Goal: Find specific page/section: Find specific page/section

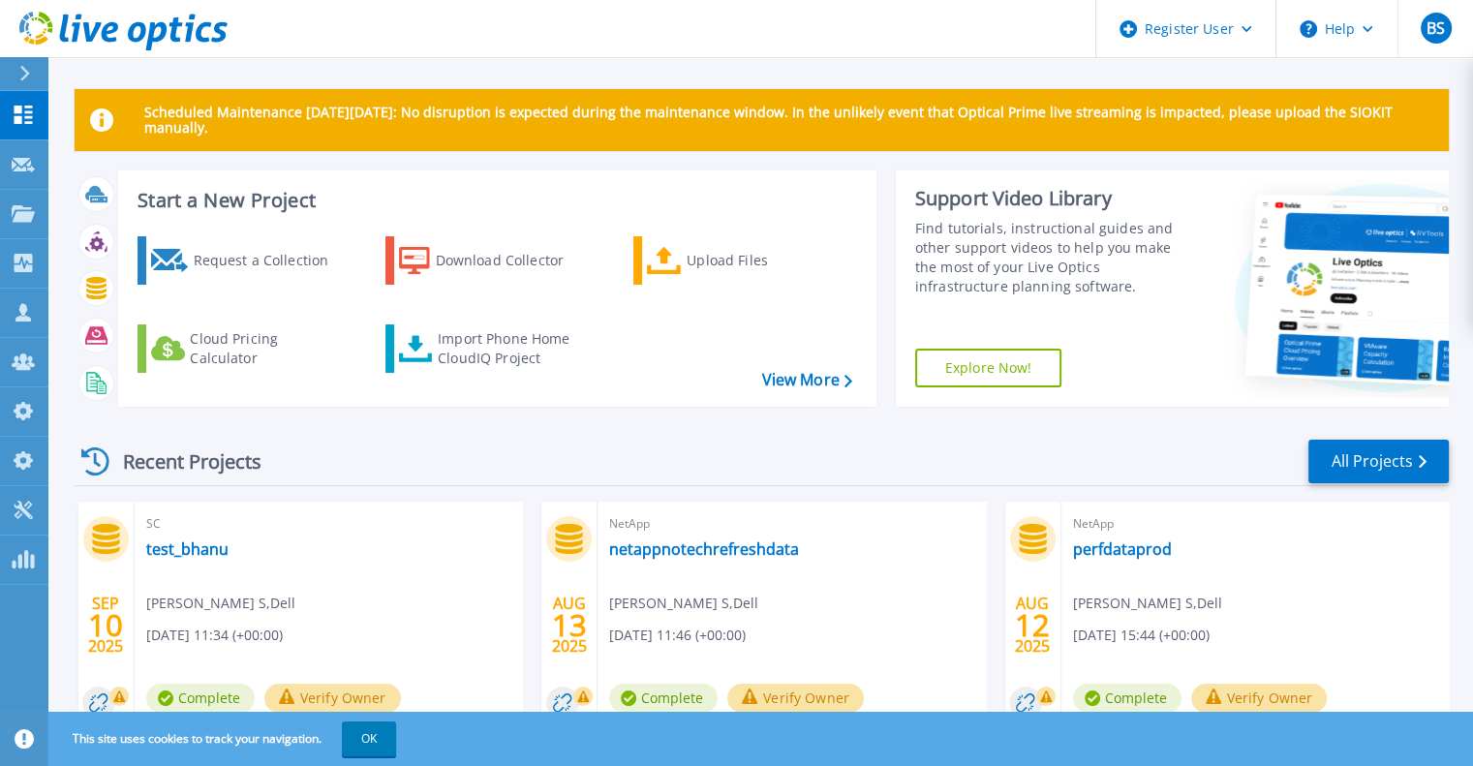
scroll to position [97, 0]
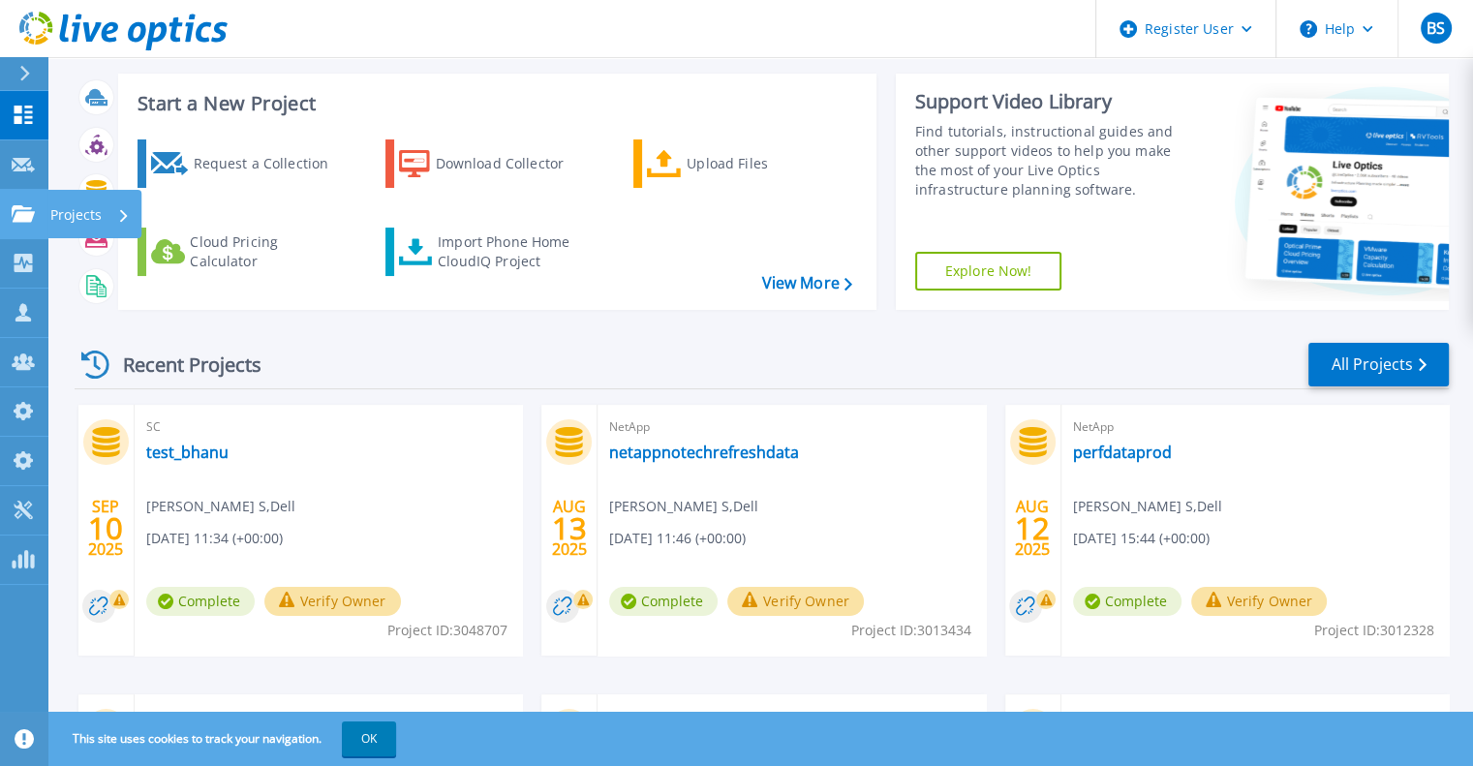
click at [6, 220] on link "Projects Projects" at bounding box center [24, 214] width 48 height 49
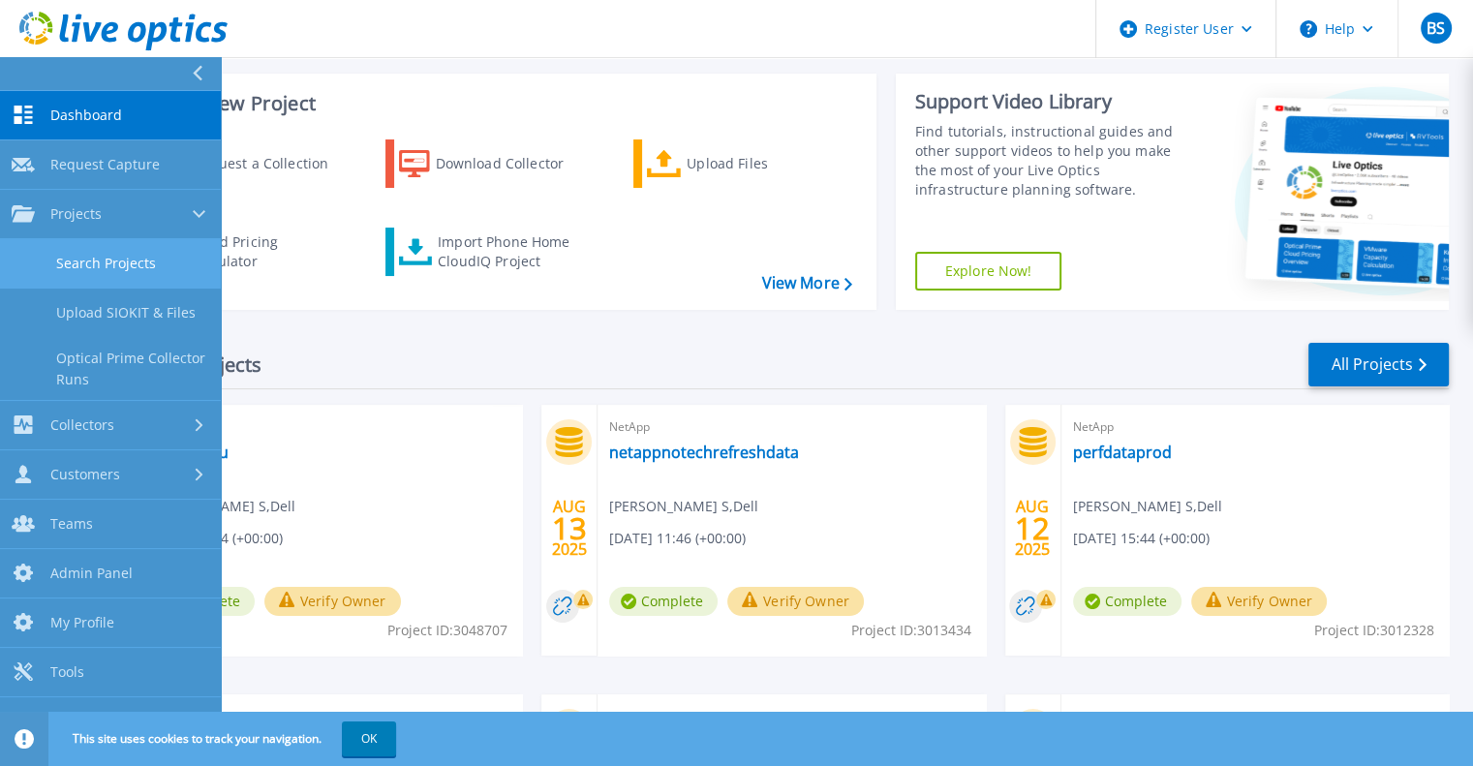
click at [60, 268] on link "Search Projects" at bounding box center [110, 263] width 221 height 49
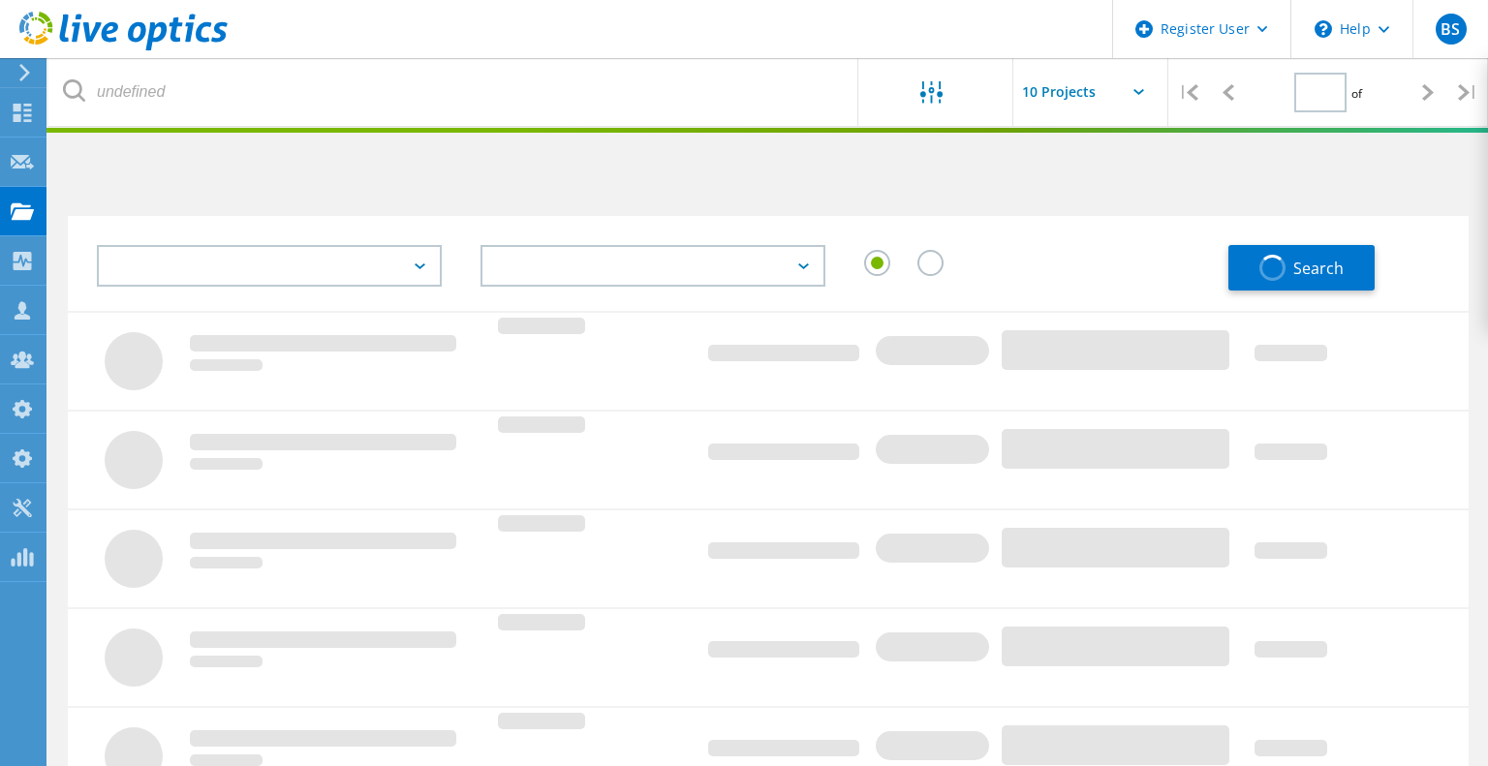
type input "1"
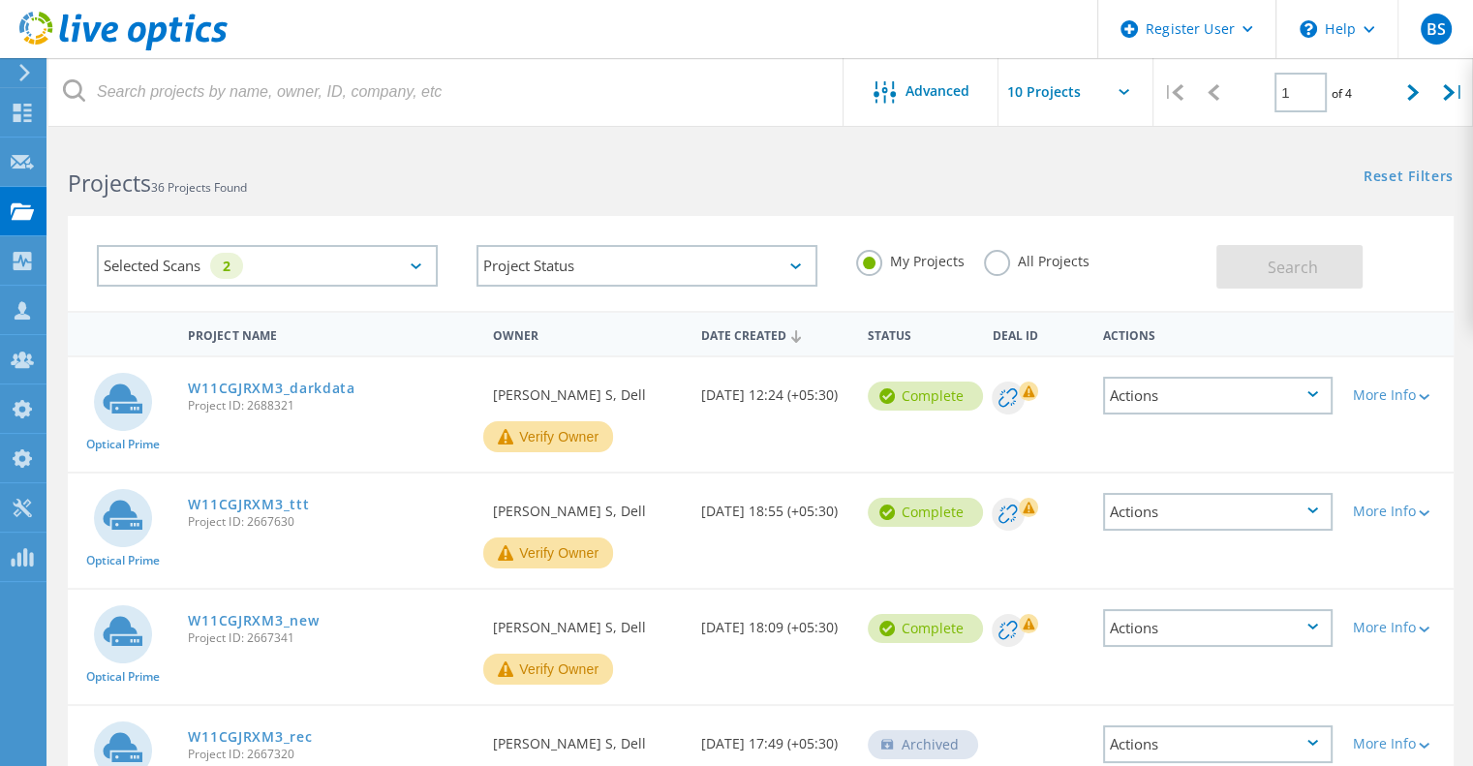
click at [416, 268] on icon at bounding box center [416, 266] width 11 height 6
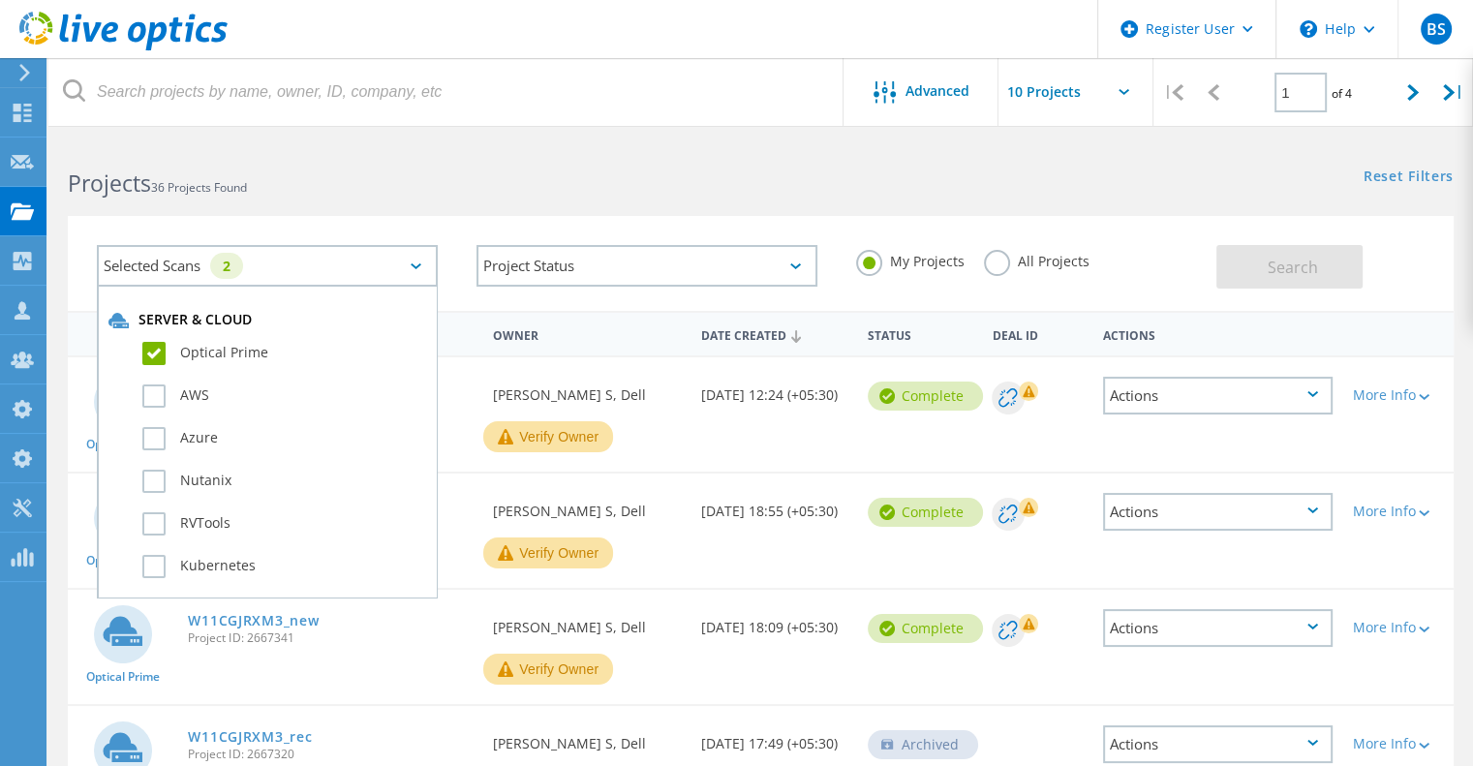
click at [219, 347] on label "Optical Prime" at bounding box center [284, 353] width 284 height 23
click at [0, 0] on input "Optical Prime" at bounding box center [0, 0] width 0 height 0
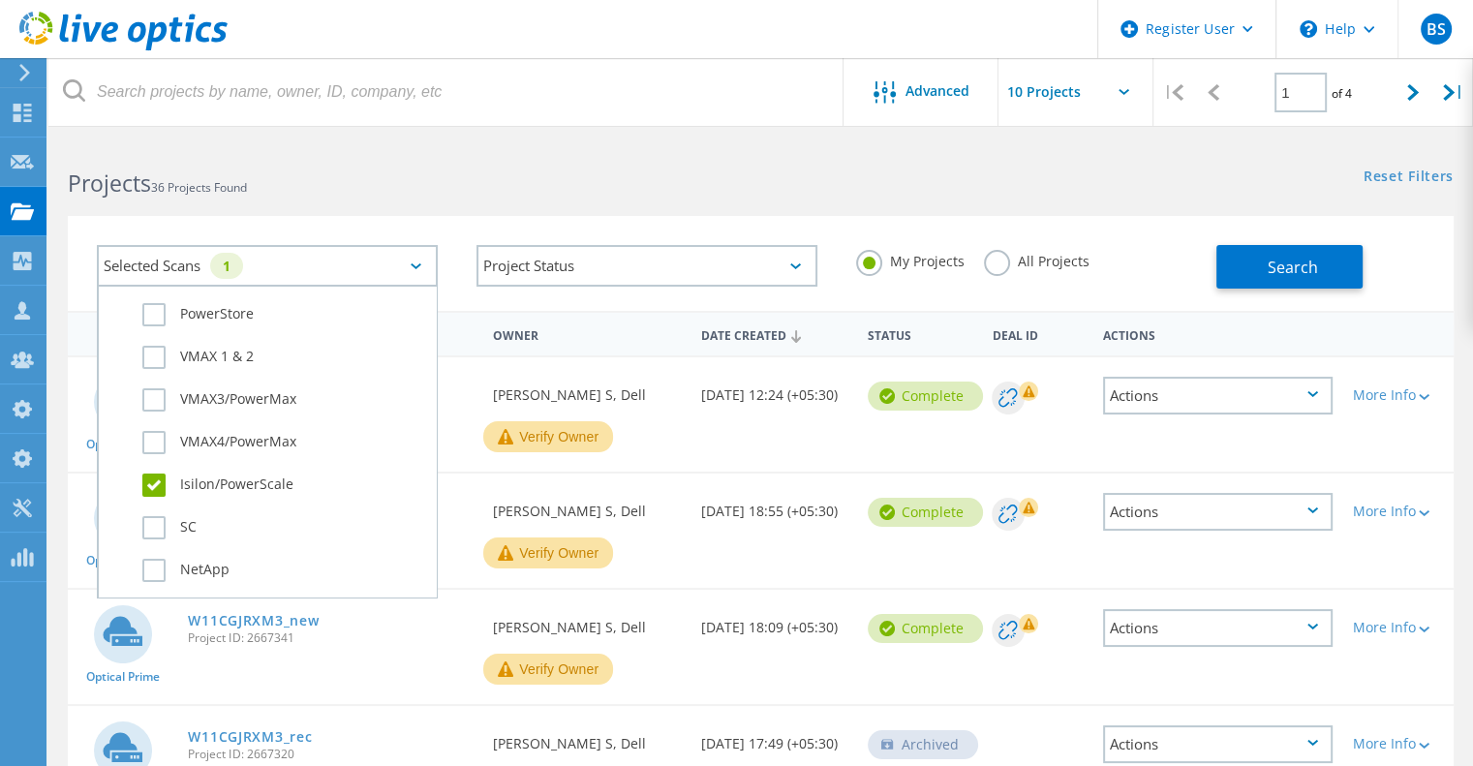
scroll to position [581, 0]
click at [1006, 257] on label "All Projects" at bounding box center [1037, 259] width 106 height 18
click at [0, 0] on input "All Projects" at bounding box center [0, 0] width 0 height 0
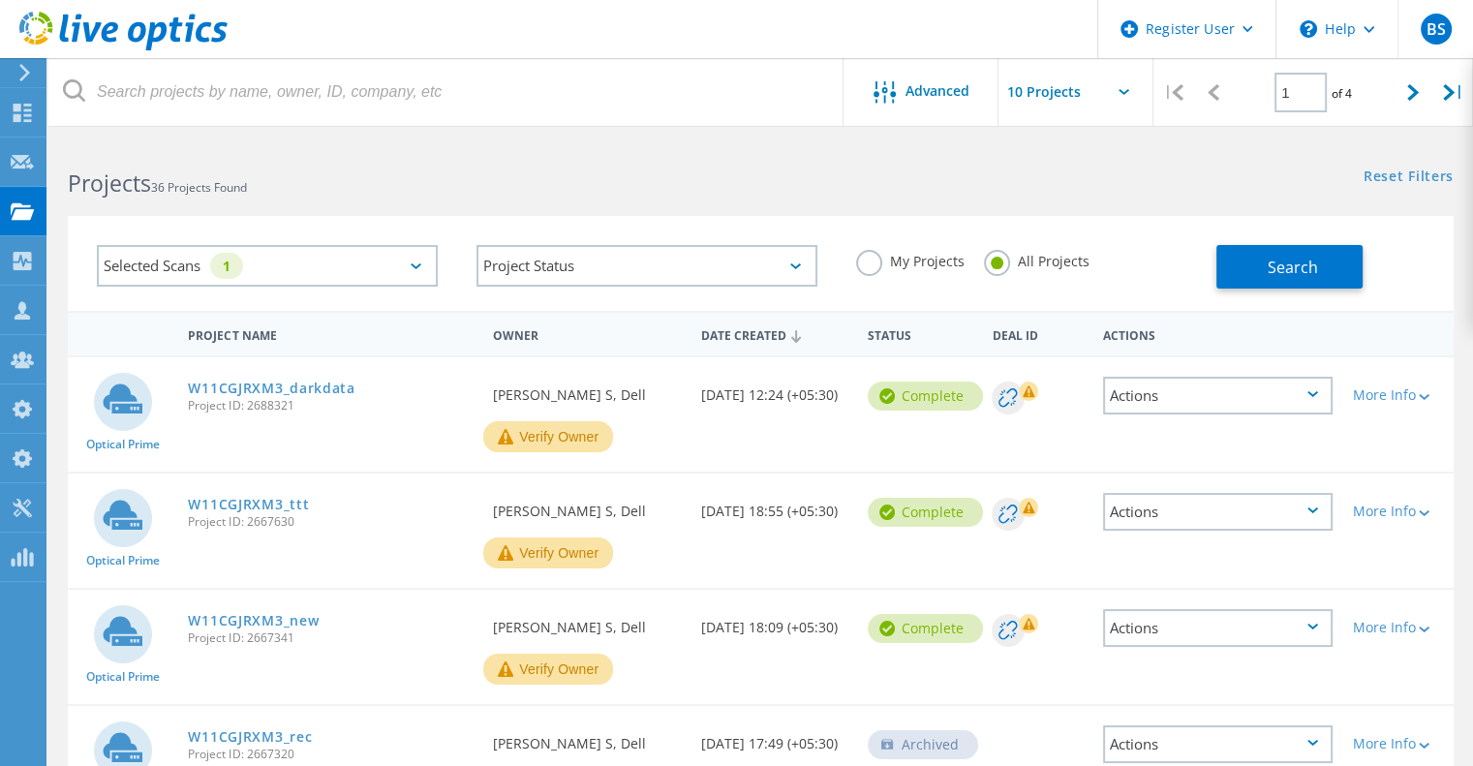
click at [1448, 252] on div "Selected Scans 1 Project Status In Progress Complete Published Anonymous Archiv…" at bounding box center [761, 263] width 1386 height 95
click at [1341, 276] on button "Search" at bounding box center [1290, 267] width 146 height 44
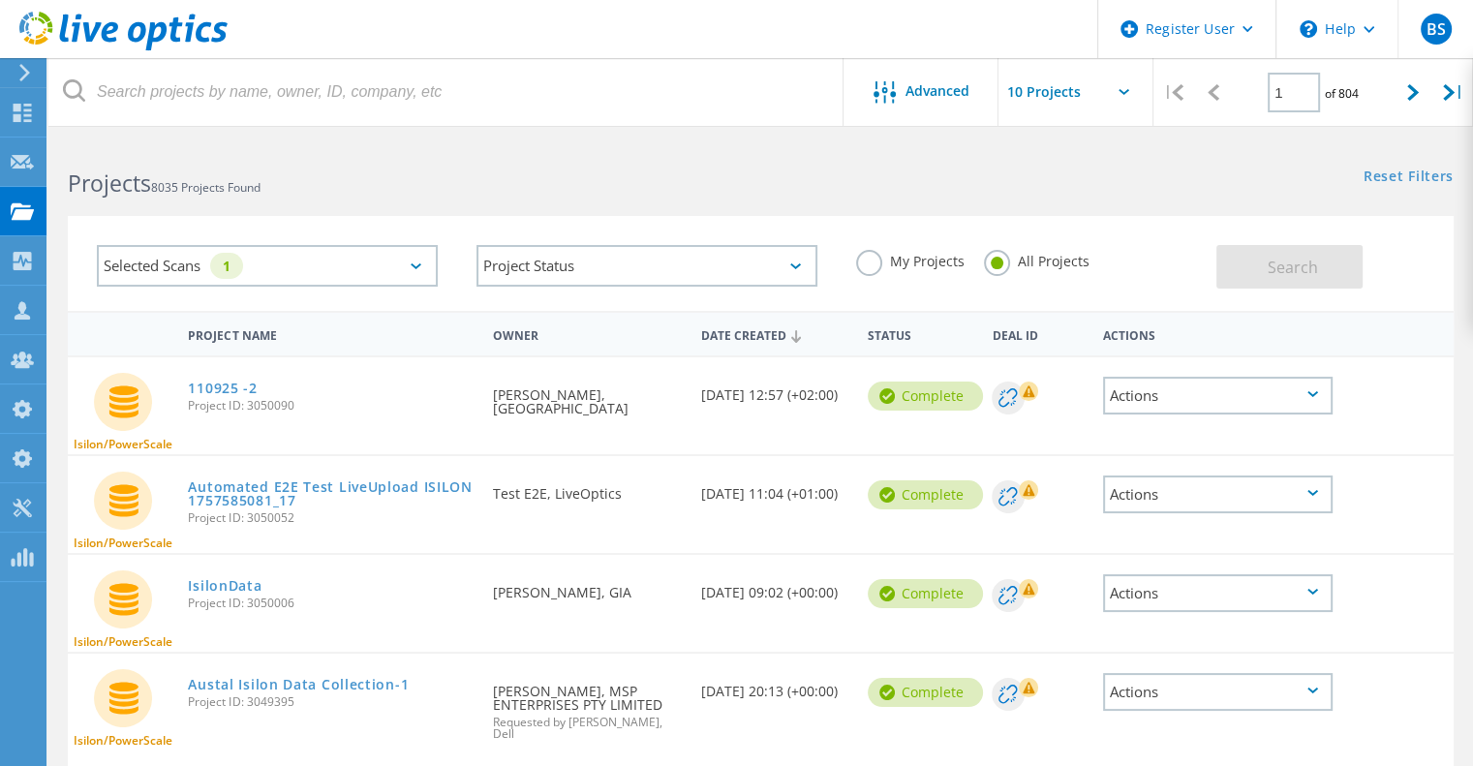
click at [406, 284] on div "Selected Scans 1" at bounding box center [267, 266] width 341 height 42
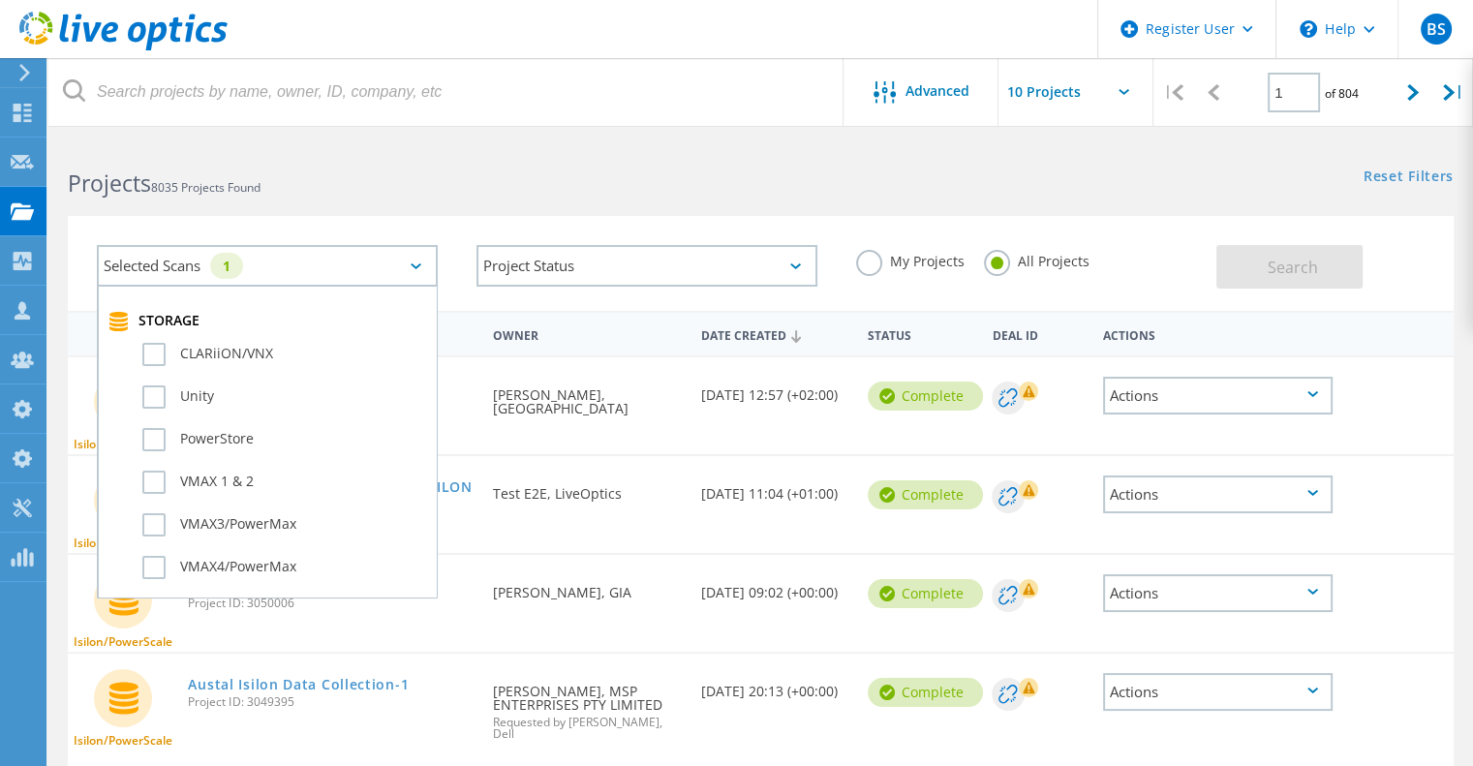
scroll to position [678, 0]
click at [866, 268] on label "My Projects" at bounding box center [910, 259] width 108 height 18
click at [0, 0] on input "My Projects" at bounding box center [0, 0] width 0 height 0
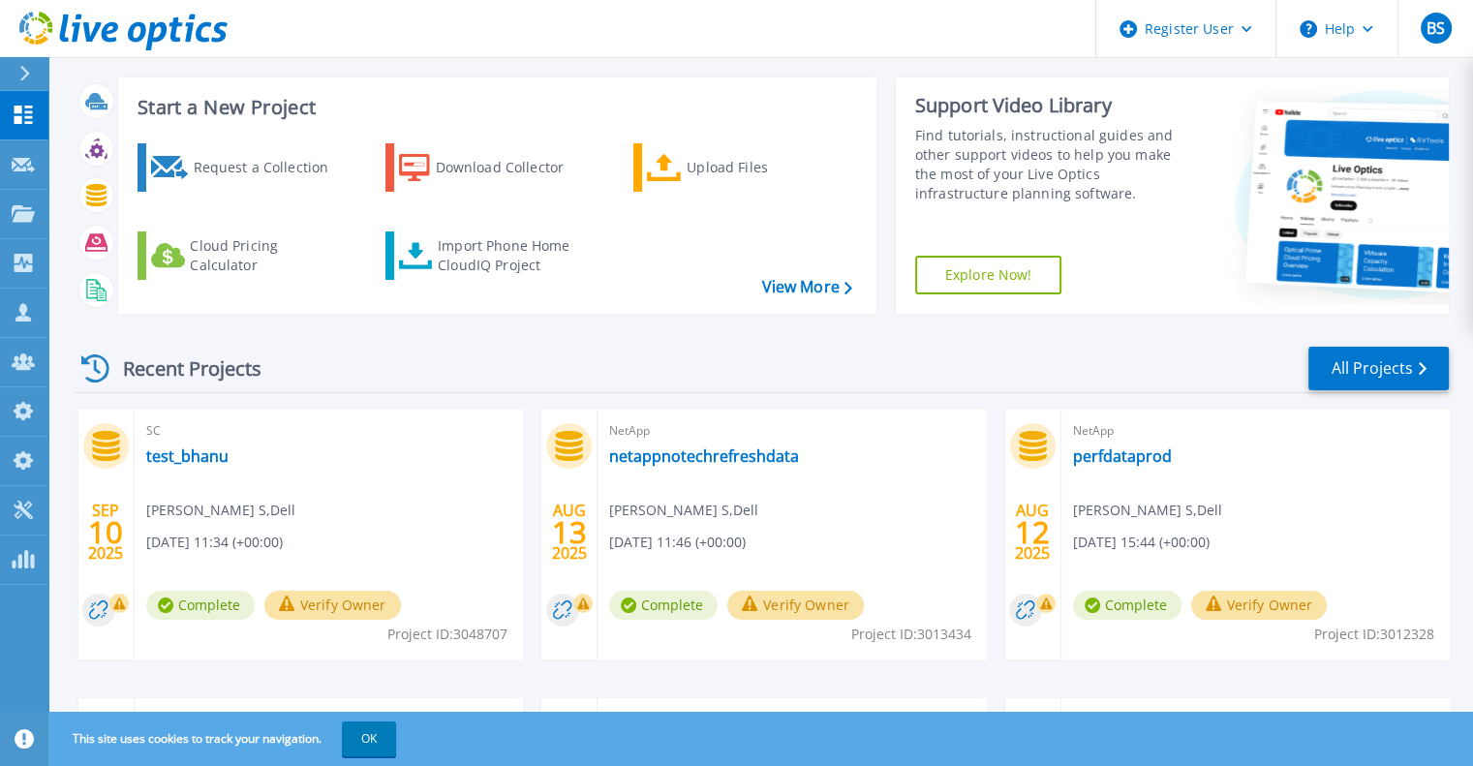
scroll to position [194, 0]
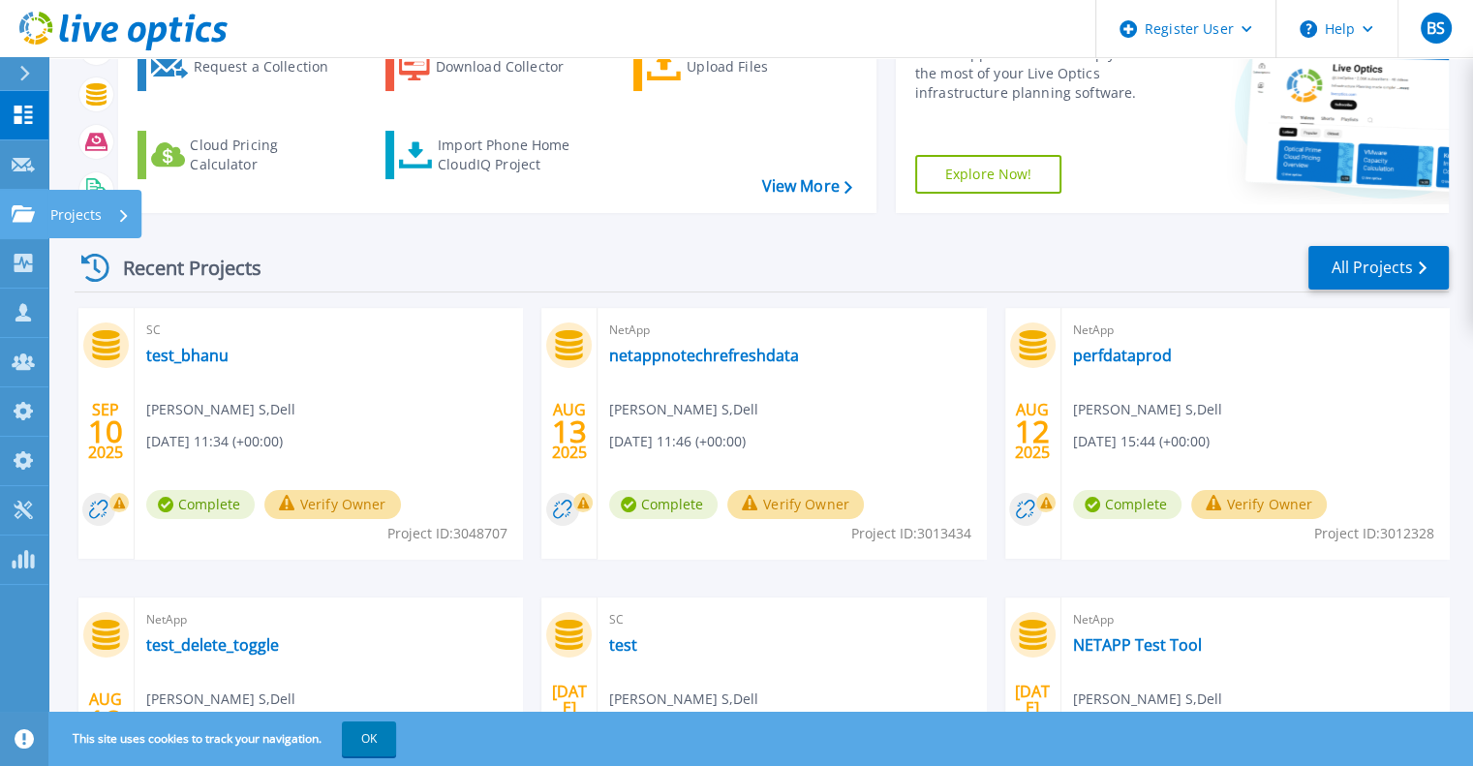
click at [28, 220] on icon at bounding box center [23, 213] width 23 height 16
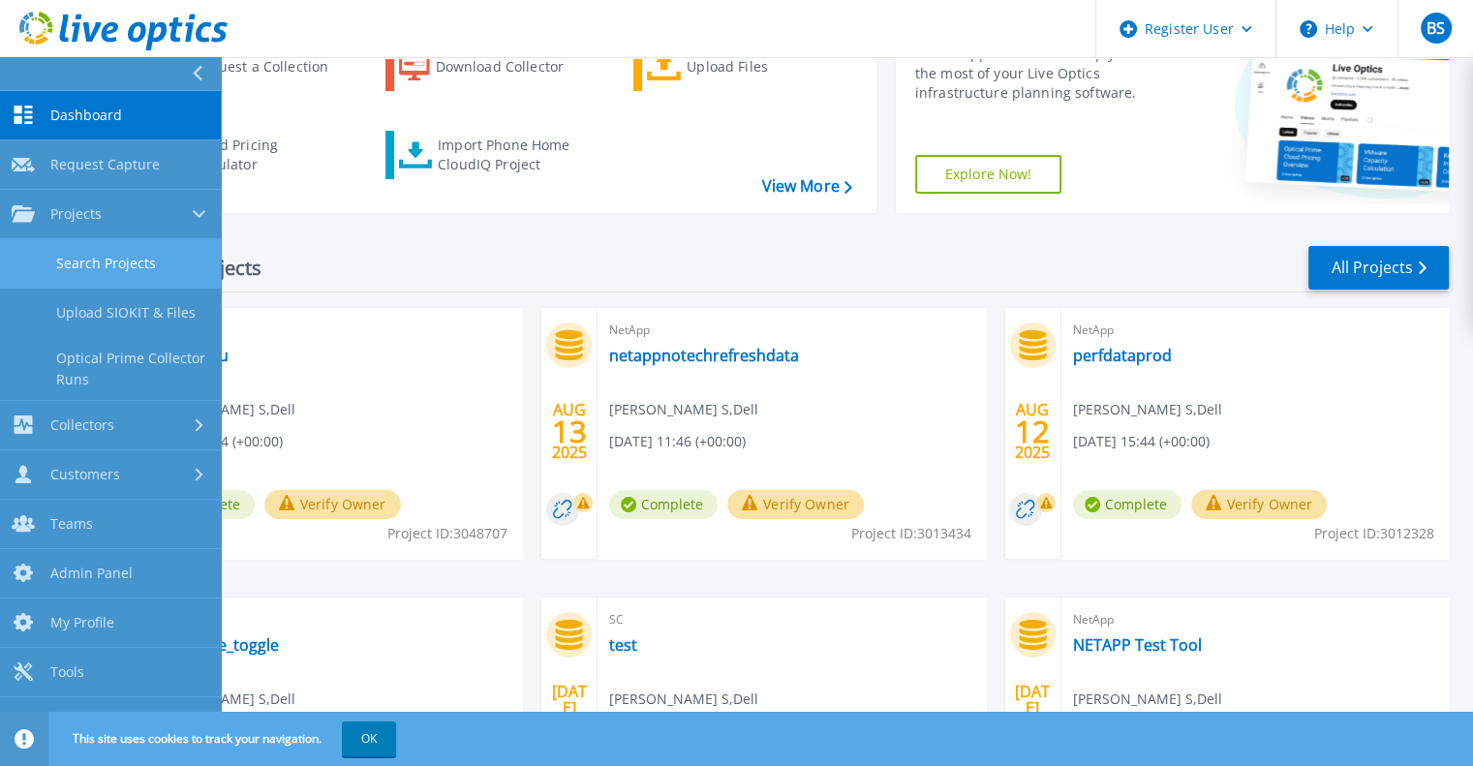
click at [50, 251] on link "Search Projects" at bounding box center [110, 263] width 221 height 49
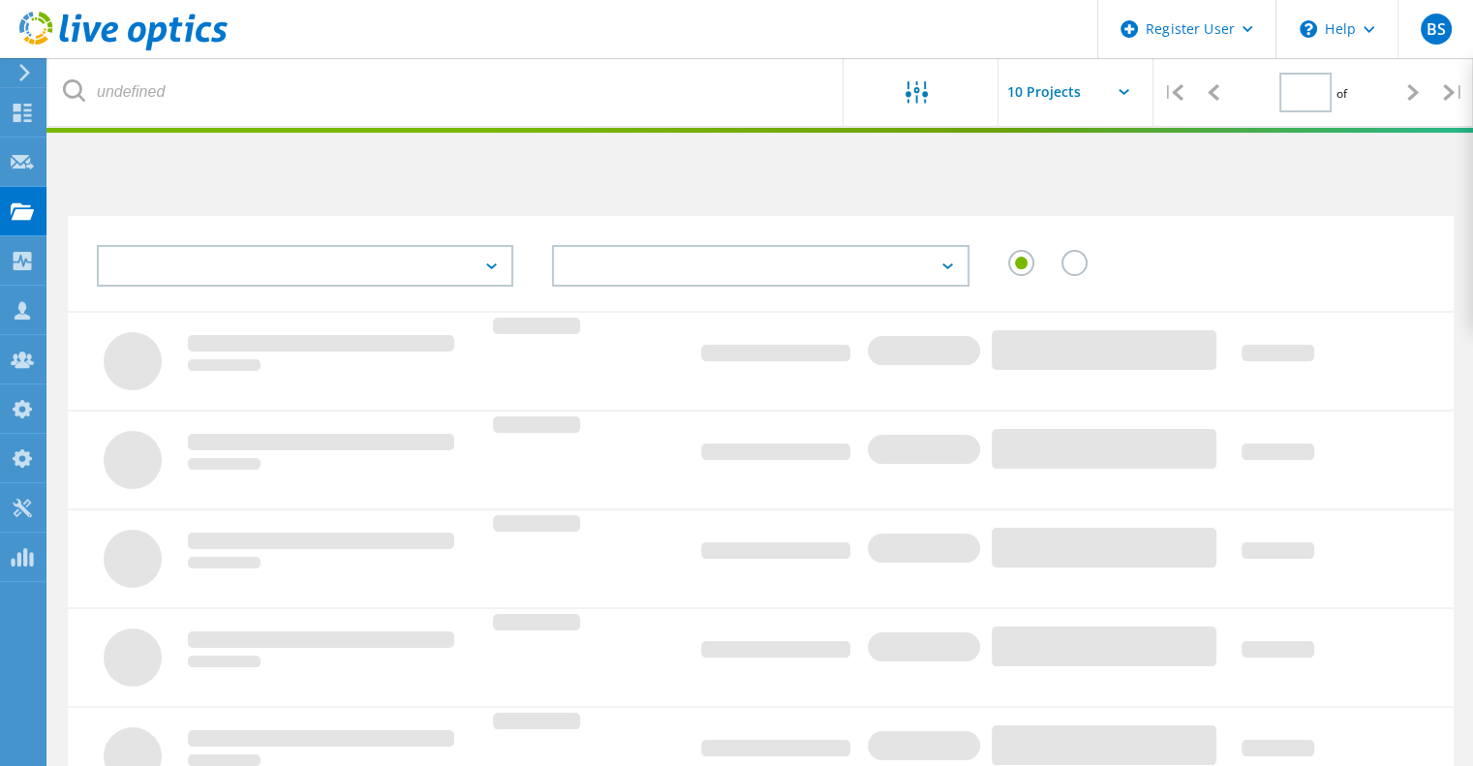
type input "1"
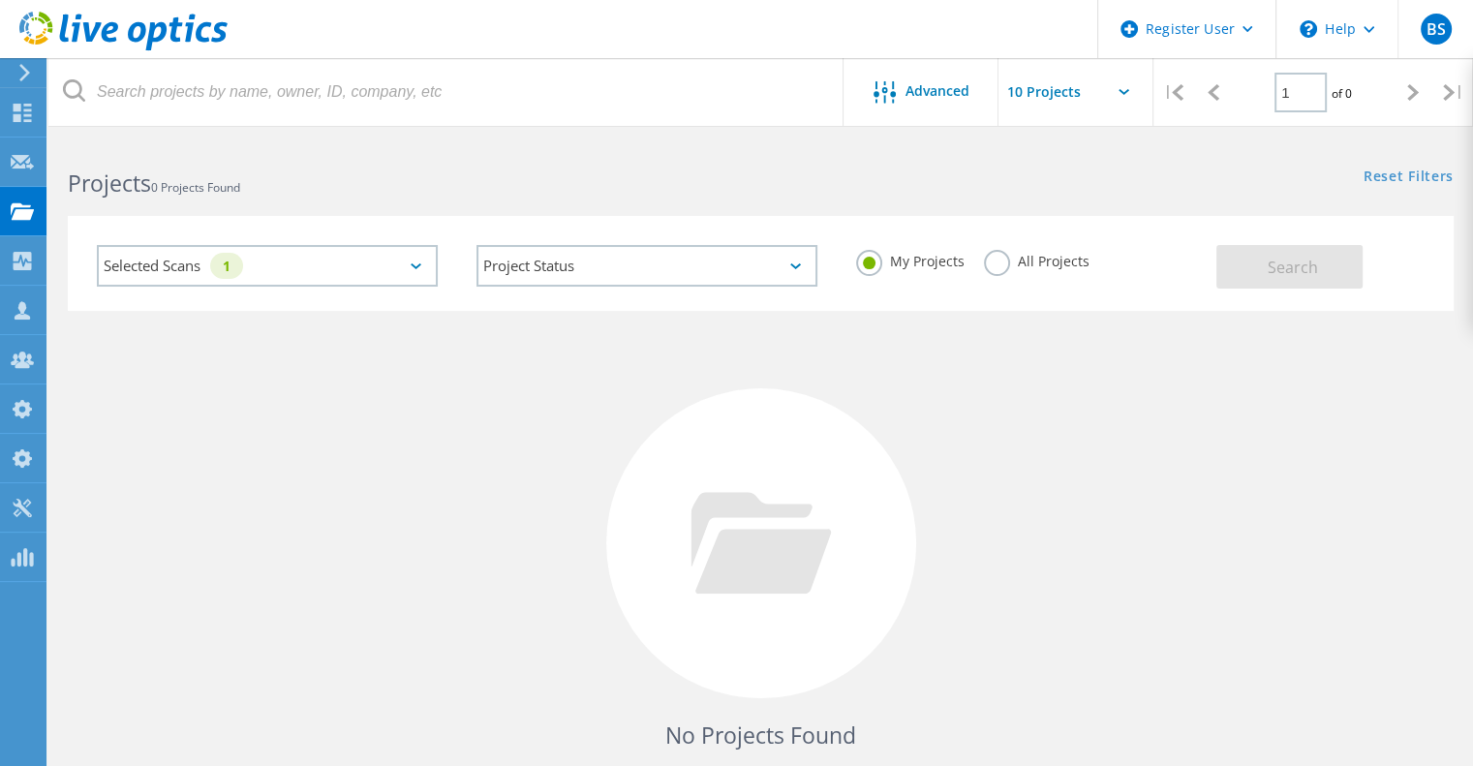
click at [436, 269] on div "Selected Scans 1" at bounding box center [267, 266] width 341 height 42
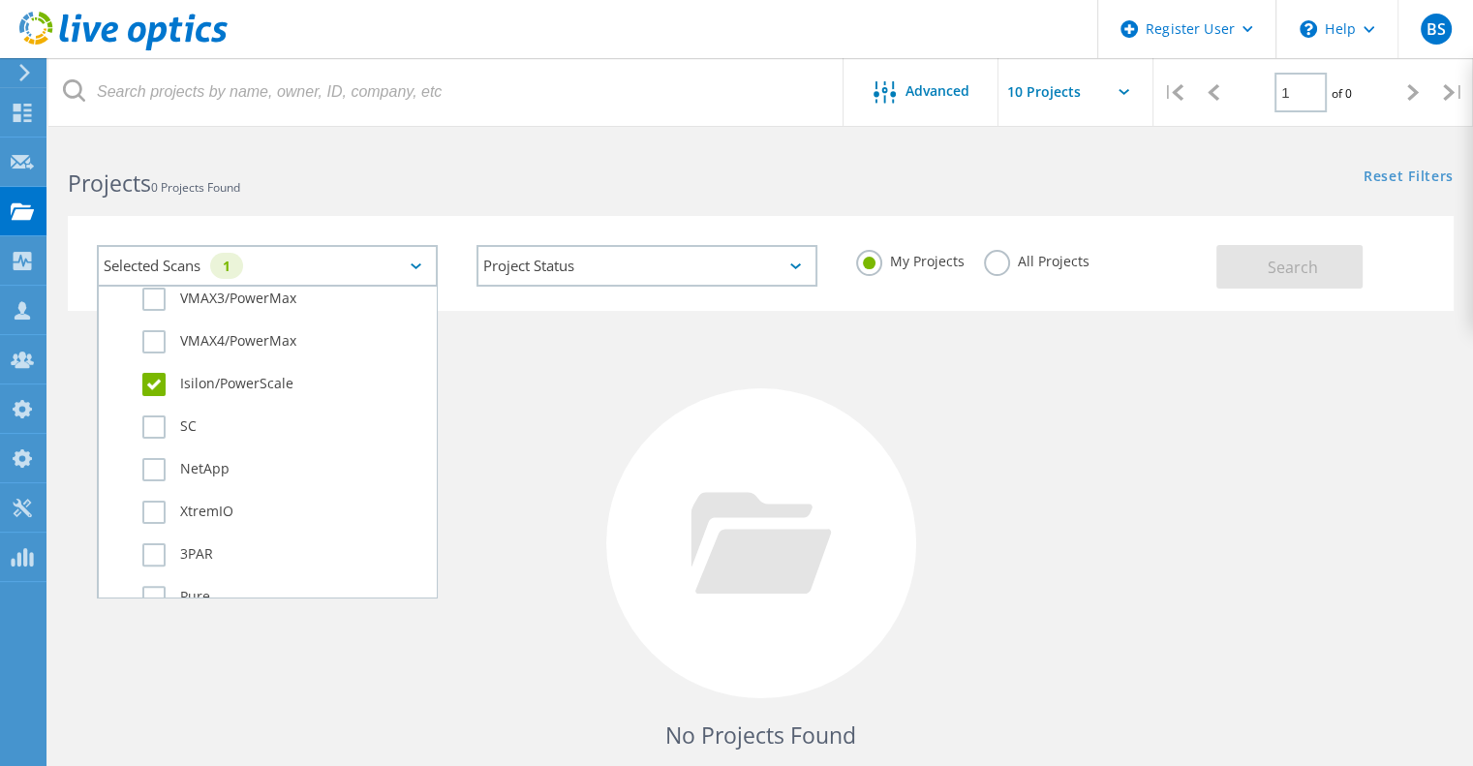
scroll to position [678, 0]
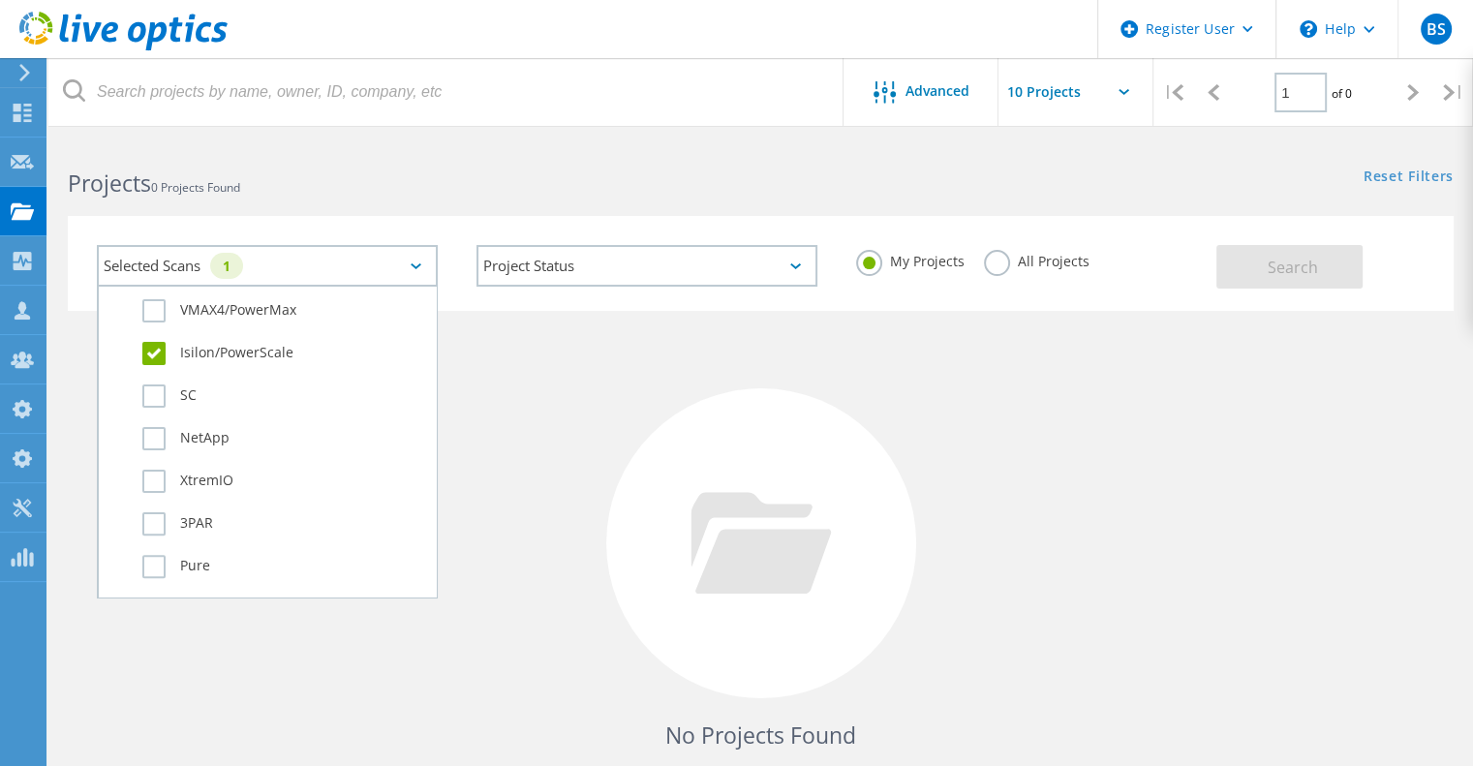
click at [249, 355] on label "Isilon/PowerScale" at bounding box center [284, 353] width 284 height 23
click at [0, 0] on input "Isilon/PowerScale" at bounding box center [0, 0] width 0 height 0
click at [229, 358] on label "Isilon/PowerScale" at bounding box center [284, 353] width 284 height 23
click at [0, 0] on input "Isilon/PowerScale" at bounding box center [0, 0] width 0 height 0
click at [1060, 264] on label "All Projects" at bounding box center [1037, 259] width 106 height 18
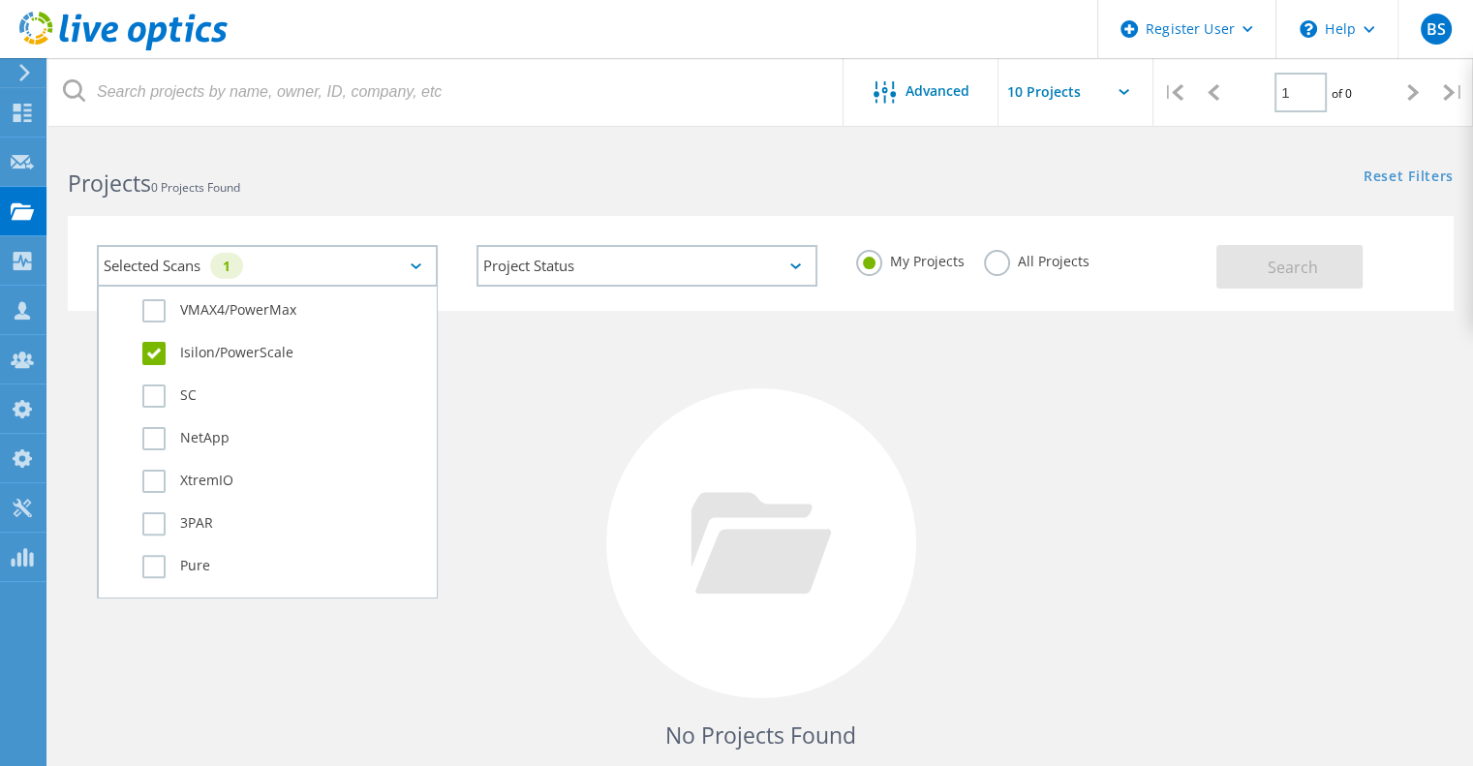
click at [0, 0] on input "All Projects" at bounding box center [0, 0] width 0 height 0
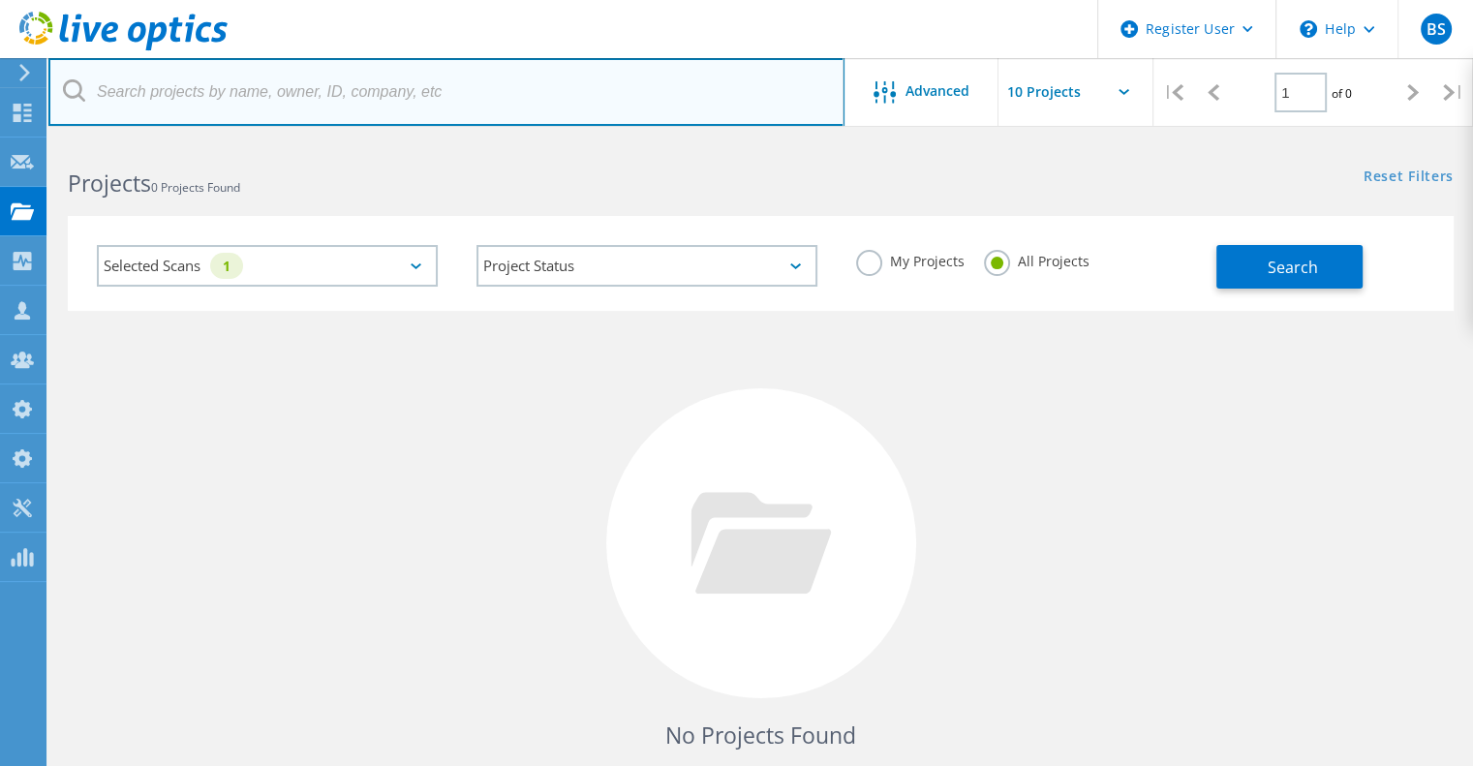
click at [293, 93] on input "text" at bounding box center [446, 92] width 796 height 68
type input "jitesh"
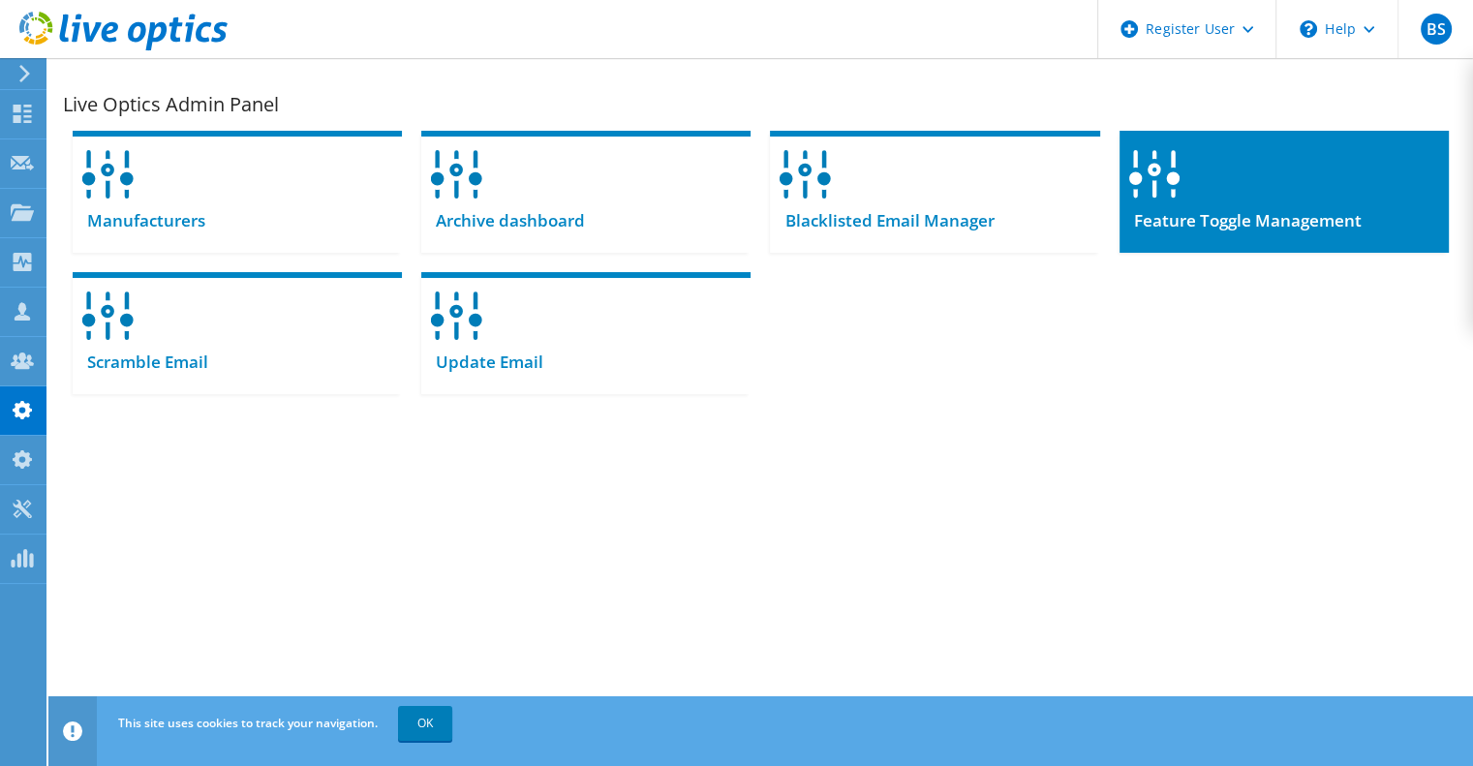
click at [988, 174] on div at bounding box center [1284, 168] width 329 height 75
